Goal: Navigation & Orientation: Find specific page/section

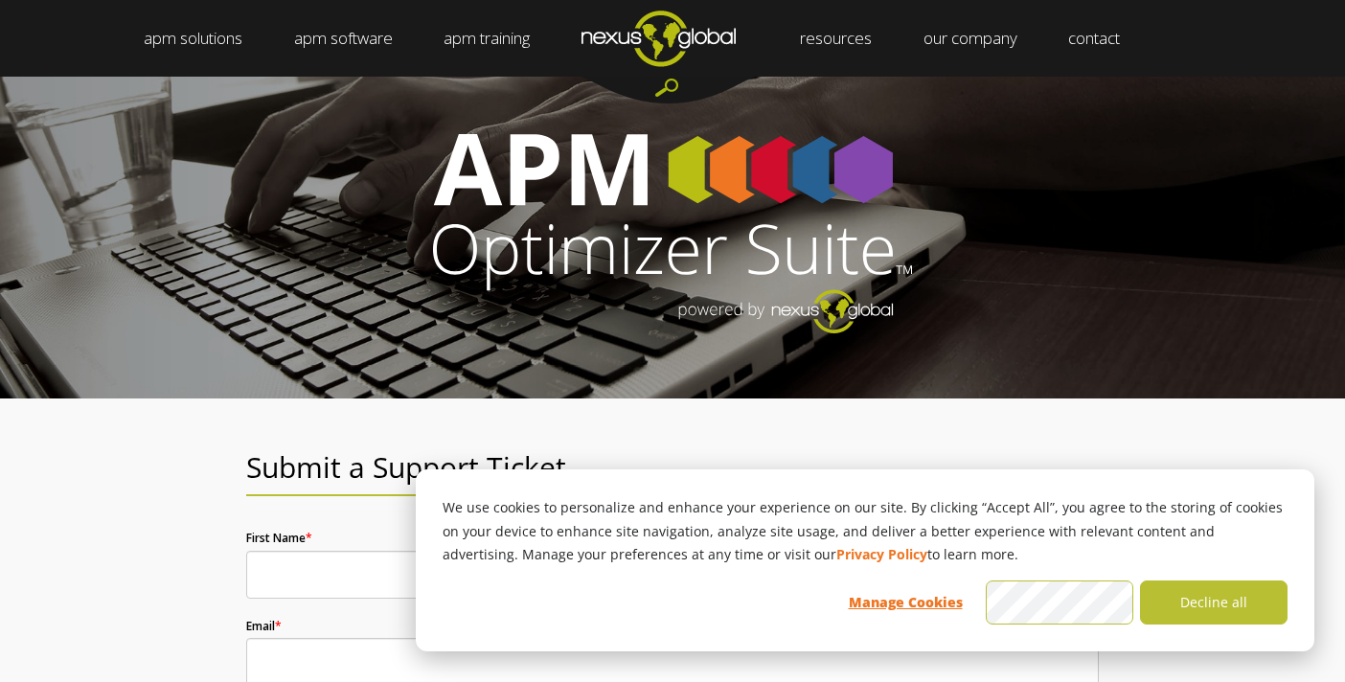
click at [1271, 360] on div at bounding box center [672, 238] width 1345 height 322
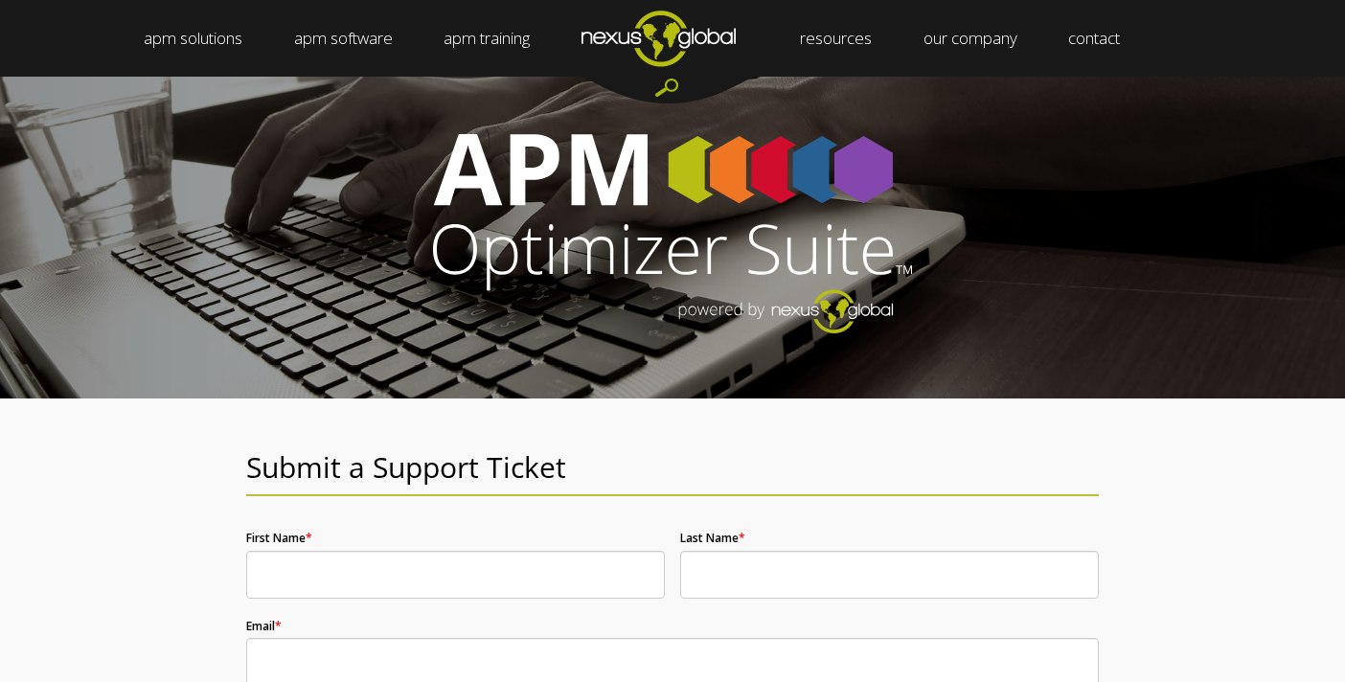
click at [690, 29] on img "Navigation Menu" at bounding box center [658, 38] width 205 height 76
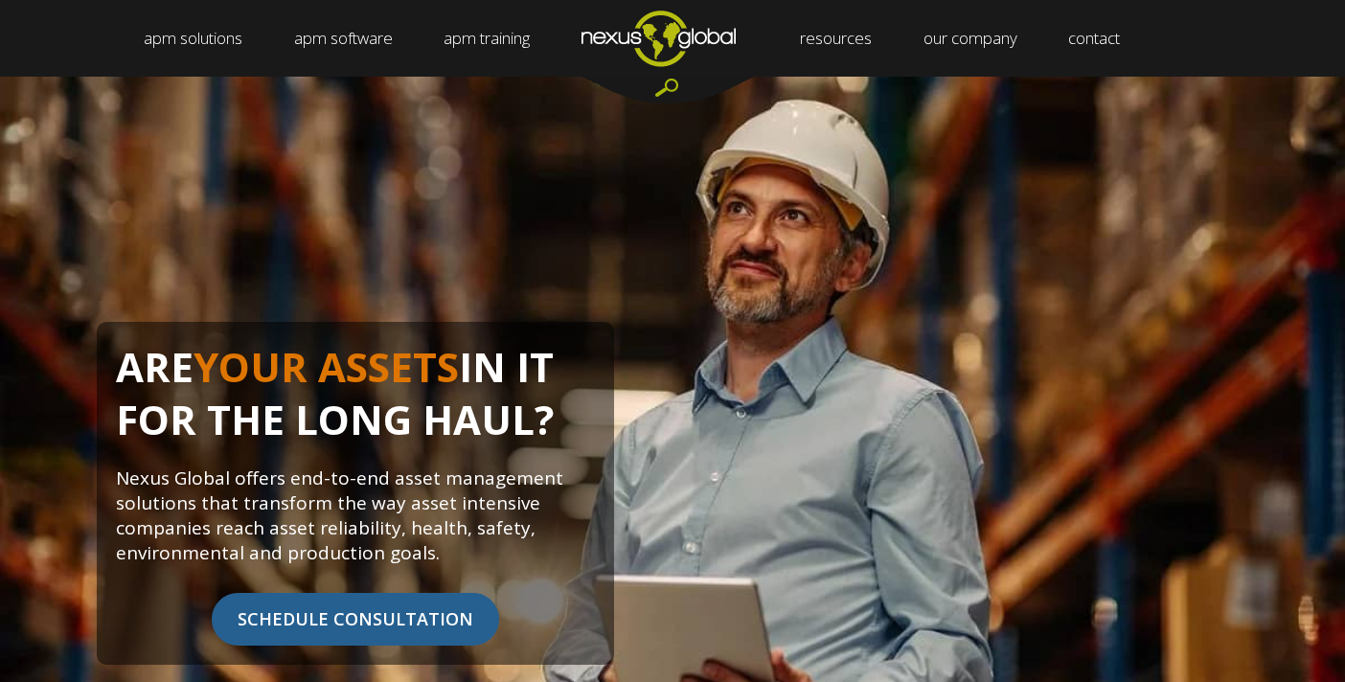
click at [263, 237] on div "ARE YOUR ASSETS IN IT FOR THE LONG HAUL? Nexus Global offers end-to-end asset m…" at bounding box center [672, 427] width 1345 height 700
